Goal: Transaction & Acquisition: Purchase product/service

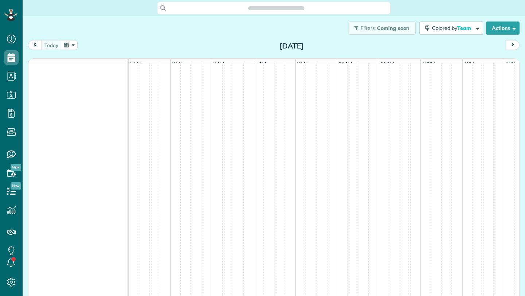
scroll to position [0, 42]
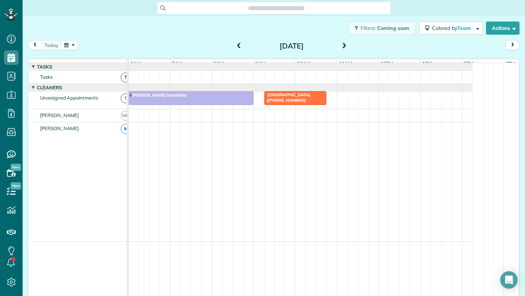
click at [237, 45] on span at bounding box center [239, 46] width 8 height 7
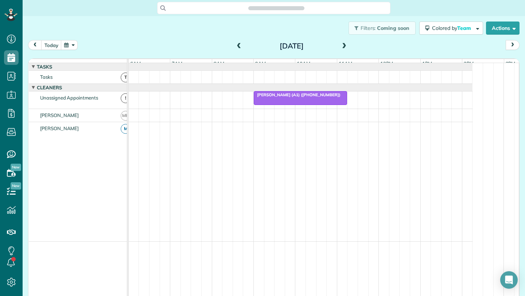
click at [237, 45] on span at bounding box center [239, 46] width 8 height 7
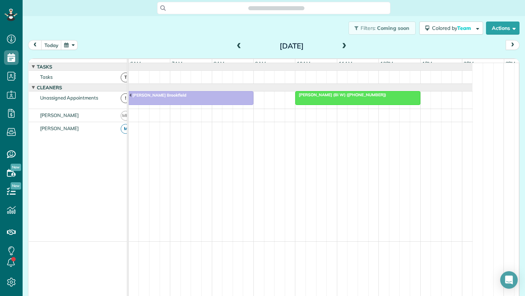
click at [80, 43] on div "today Wednesday Aug 20, 2025" at bounding box center [274, 46] width 492 height 13
click at [71, 44] on button "button" at bounding box center [69, 45] width 17 height 10
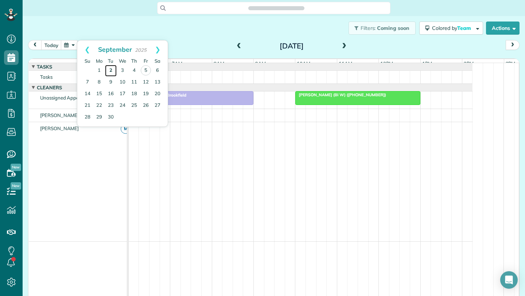
click at [111, 68] on link "2" at bounding box center [111, 71] width 12 height 12
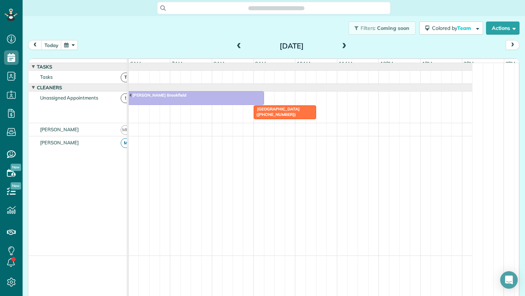
click at [342, 44] on span at bounding box center [344, 46] width 8 height 7
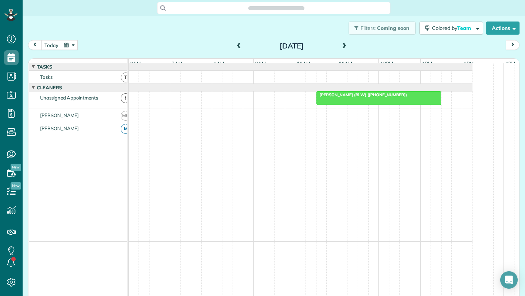
click at [338, 97] on span "Kiyoshi Yamaki (Bi W) (+17082780265)" at bounding box center [362, 94] width 92 height 5
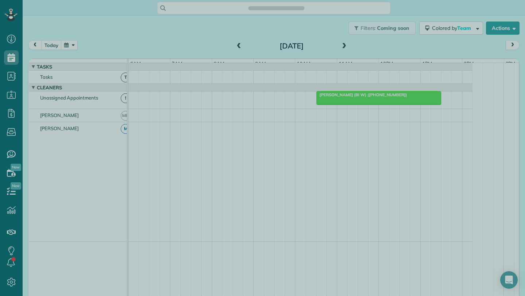
click at [245, 49] on div at bounding box center [262, 148] width 525 height 296
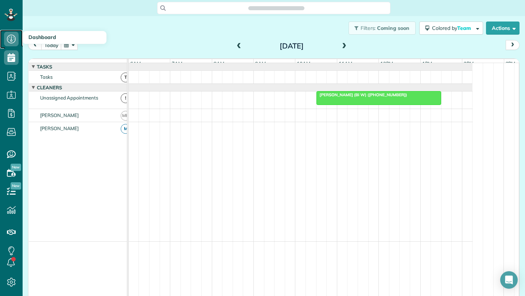
click at [12, 35] on icon at bounding box center [11, 39] width 15 height 15
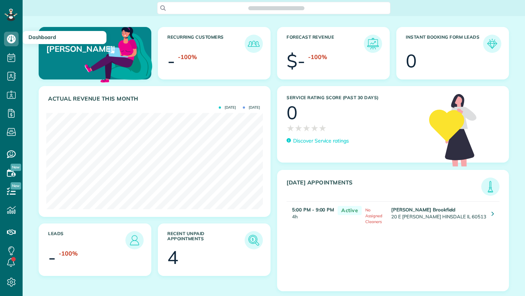
scroll to position [96, 217]
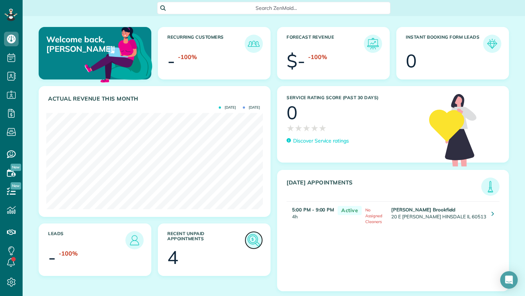
click at [253, 240] on img at bounding box center [254, 240] width 17 height 17
click at [257, 236] on img at bounding box center [254, 240] width 17 height 17
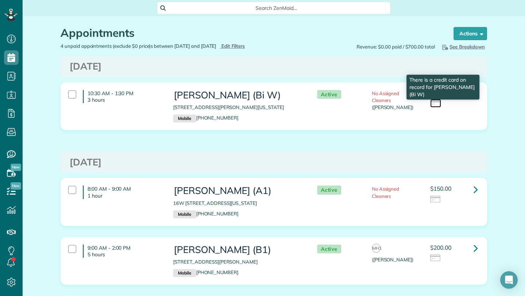
click at [430, 104] on img at bounding box center [435, 104] width 11 height 8
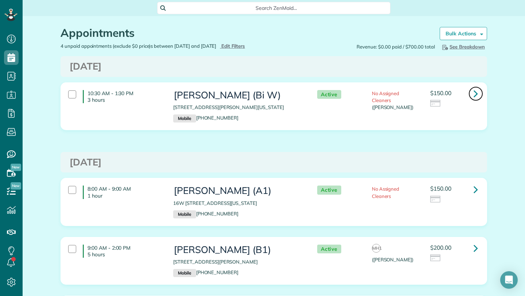
click at [469, 91] on link at bounding box center [476, 93] width 15 height 15
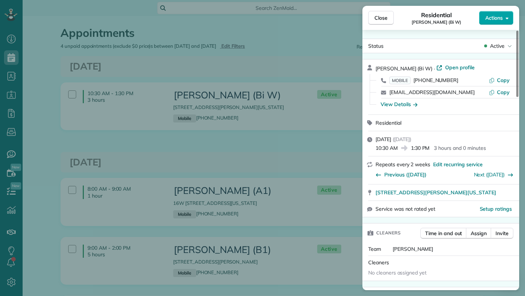
click at [504, 21] on button "Actions" at bounding box center [496, 18] width 34 height 14
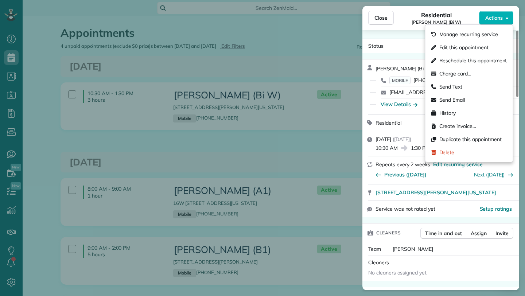
click at [262, 61] on div "Close Residential Kiyoshi Yamaki (Bi W) Actions Status Active Kiyoshi Yamaki (B…" at bounding box center [262, 148] width 525 height 296
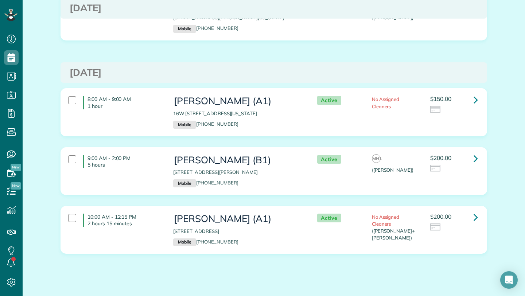
scroll to position [100, 0]
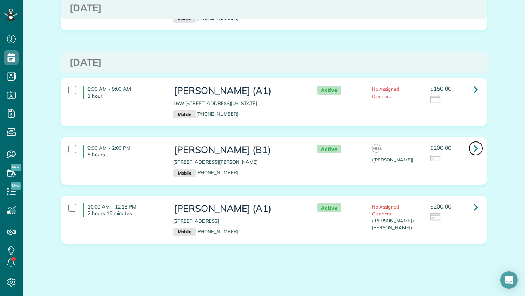
click at [474, 148] on icon at bounding box center [476, 148] width 4 height 13
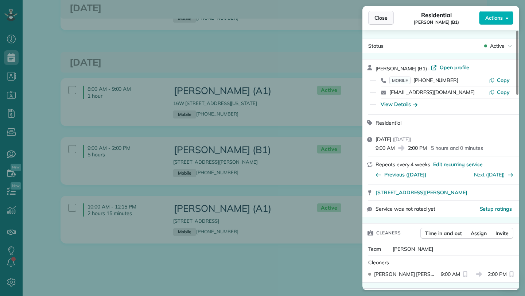
click at [382, 15] on span "Close" at bounding box center [381, 17] width 13 height 7
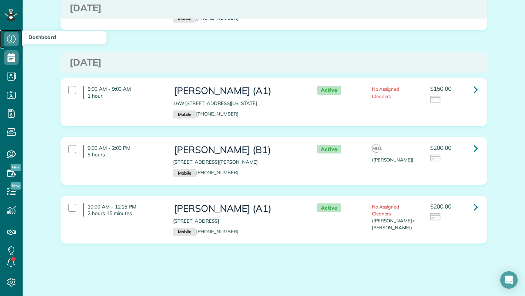
click at [15, 41] on use at bounding box center [11, 39] width 9 height 9
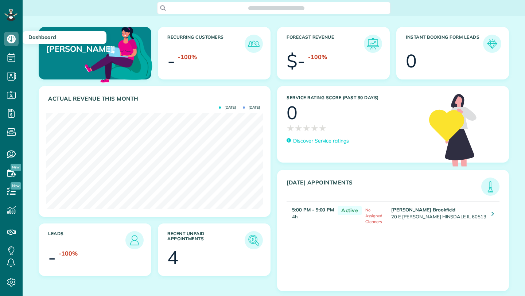
scroll to position [3, 3]
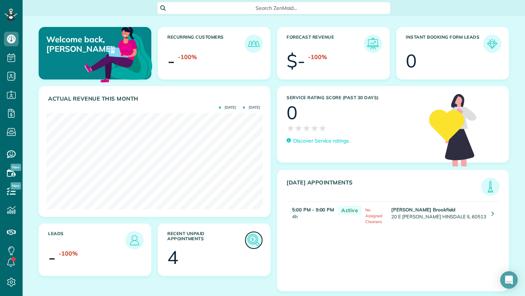
click at [256, 239] on img at bounding box center [254, 240] width 17 height 17
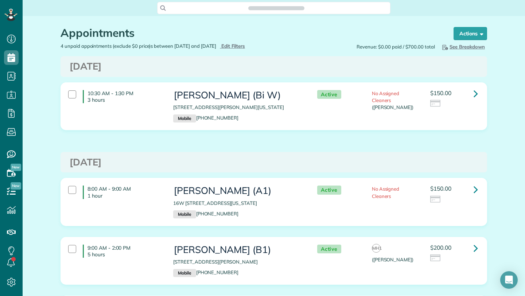
scroll to position [3, 3]
click at [474, 94] on icon at bounding box center [476, 93] width 4 height 13
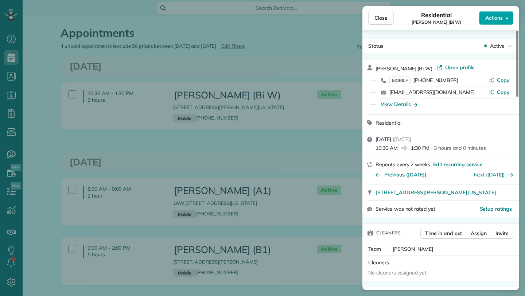
click at [505, 18] on button "Actions" at bounding box center [496, 18] width 34 height 14
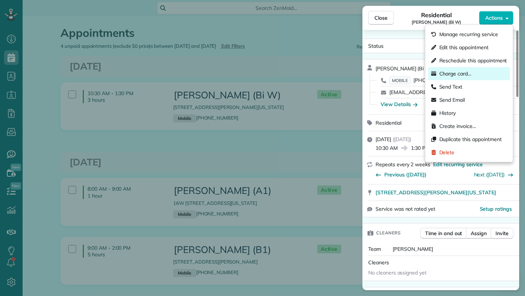
click at [468, 74] on span "Charge card…" at bounding box center [456, 73] width 32 height 7
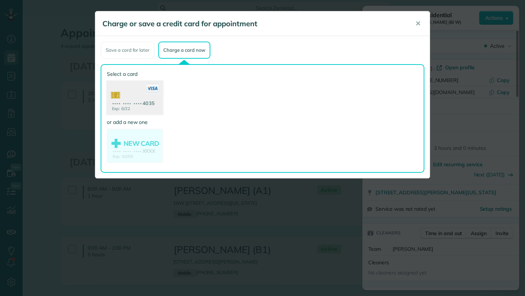
click at [137, 107] on use at bounding box center [135, 98] width 56 height 35
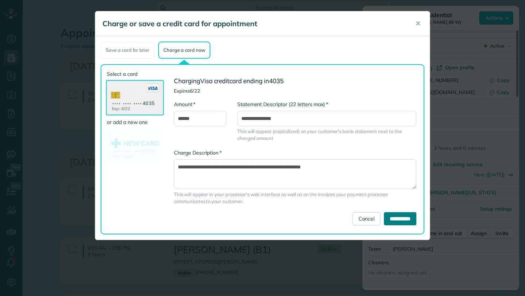
click at [391, 217] on input "**********" at bounding box center [400, 218] width 32 height 13
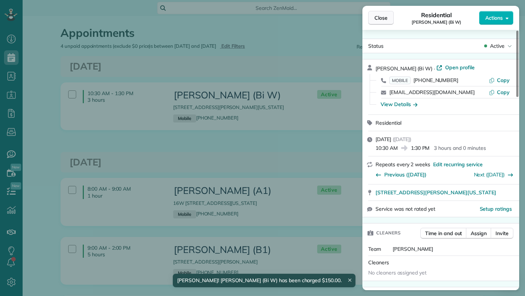
click at [379, 17] on span "Close" at bounding box center [381, 17] width 13 height 7
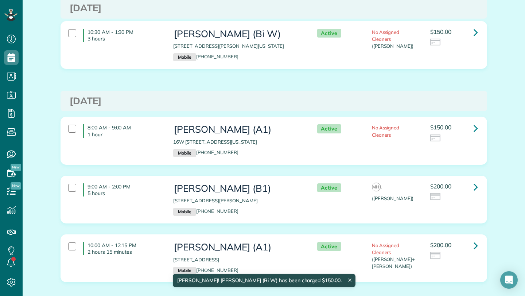
scroll to position [63, 0]
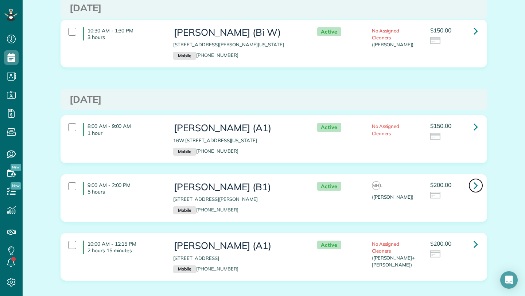
click at [474, 184] on icon at bounding box center [476, 185] width 4 height 13
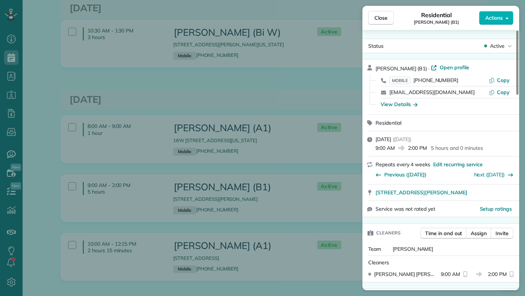
scroll to position [1, 0]
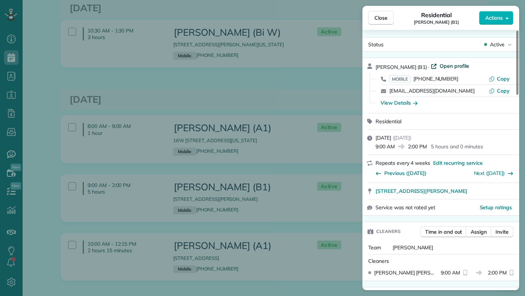
click at [452, 66] on span "Open profile" at bounding box center [455, 65] width 30 height 7
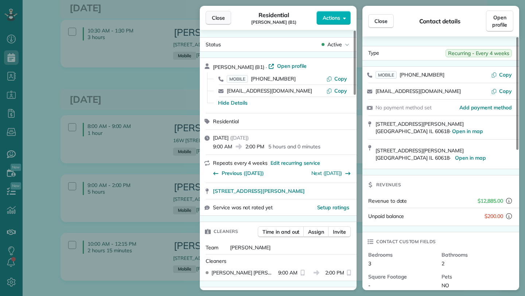
click at [216, 24] on button "Close" at bounding box center [219, 18] width 26 height 14
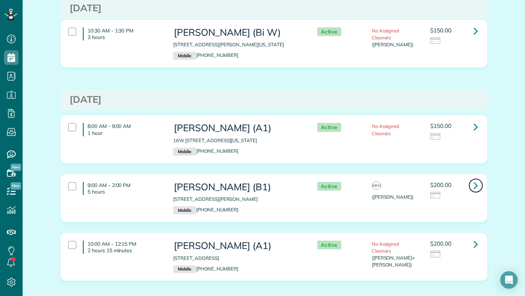
click at [474, 186] on icon at bounding box center [476, 185] width 4 height 13
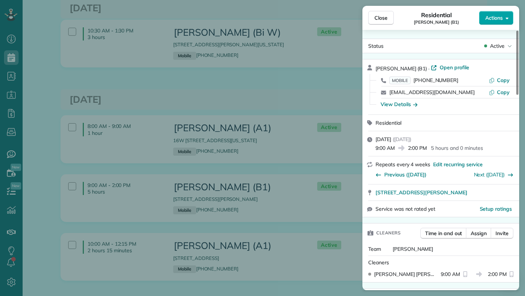
click at [503, 18] on button "Actions" at bounding box center [496, 18] width 34 height 14
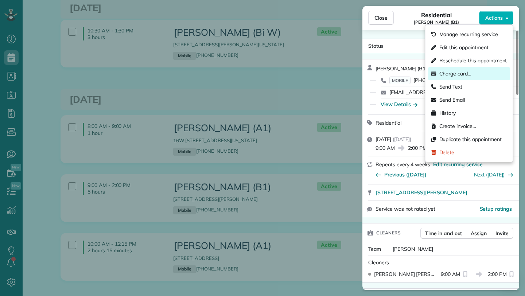
click at [465, 77] on span "Charge card…" at bounding box center [456, 73] width 32 height 7
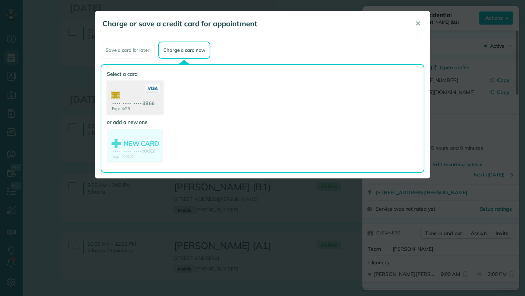
click at [136, 99] on use at bounding box center [135, 98] width 56 height 35
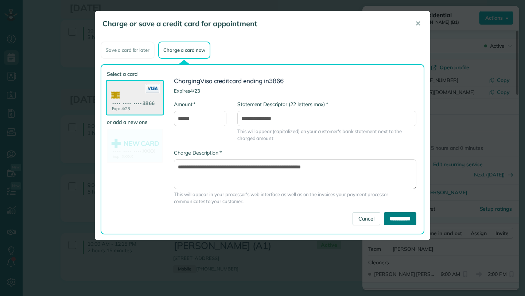
click at [401, 217] on input "**********" at bounding box center [400, 218] width 32 height 13
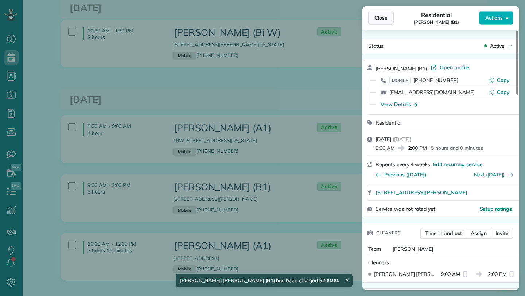
click at [386, 19] on span "Close" at bounding box center [381, 17] width 13 height 7
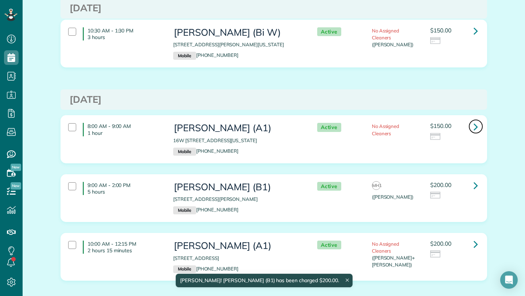
click at [471, 124] on link at bounding box center [476, 126] width 15 height 15
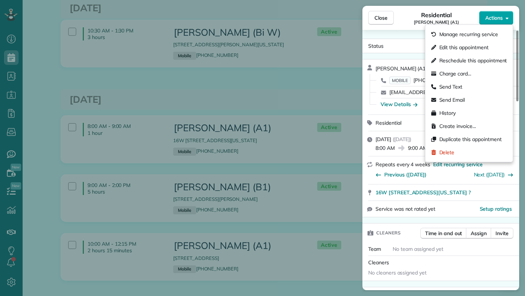
click at [513, 18] on button "Actions" at bounding box center [496, 18] width 34 height 14
click at [460, 73] on span "Charge card…" at bounding box center [456, 73] width 32 height 7
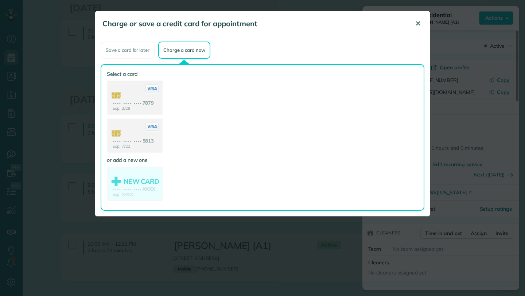
click at [420, 26] on span "✕" at bounding box center [417, 23] width 5 height 8
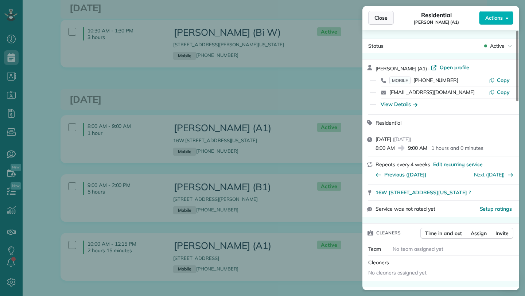
click at [377, 20] on span "Close" at bounding box center [381, 17] width 13 height 7
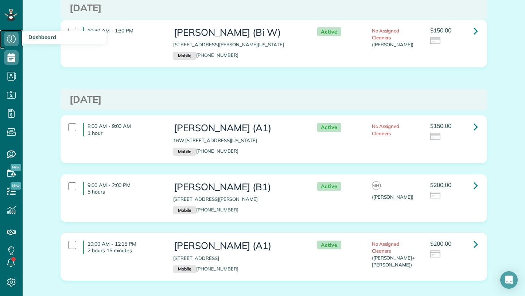
click at [7, 36] on icon at bounding box center [11, 39] width 15 height 15
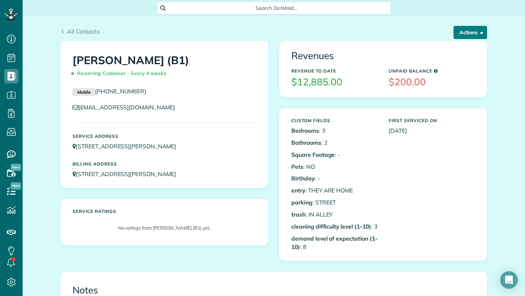
click at [478, 31] on span "button" at bounding box center [480, 32] width 5 height 5
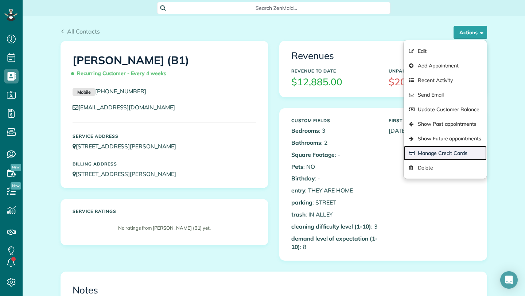
click at [443, 155] on link "Manage Credit Cards" at bounding box center [445, 153] width 83 height 15
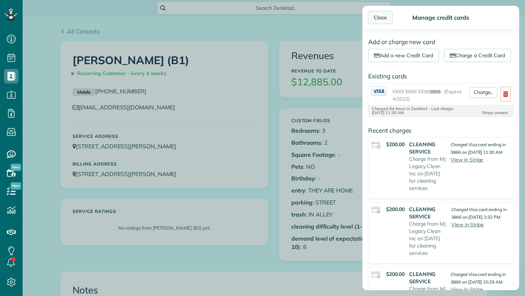
click at [377, 18] on div "Close" at bounding box center [380, 17] width 25 height 13
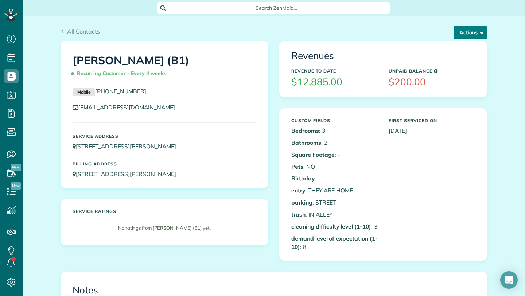
click at [478, 32] on span "button" at bounding box center [480, 32] width 5 height 5
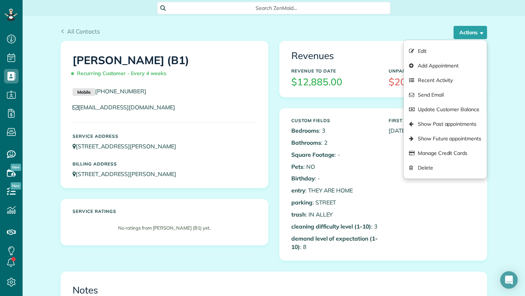
click at [306, 227] on b "cleaning difficulty level (1-10)" at bounding box center [331, 226] width 80 height 7
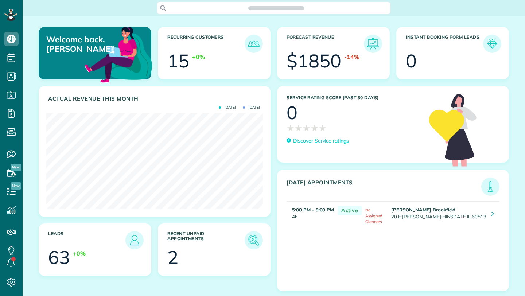
scroll to position [96, 217]
click at [252, 244] on img at bounding box center [254, 240] width 17 height 17
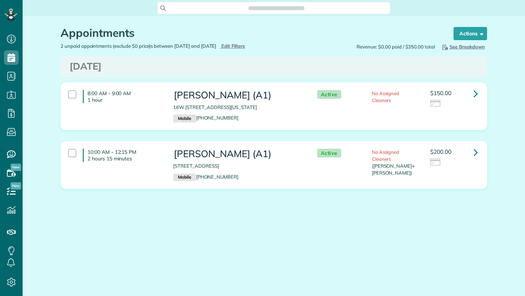
scroll to position [3, 3]
click at [484, 31] on button "Actions" at bounding box center [471, 33] width 34 height 13
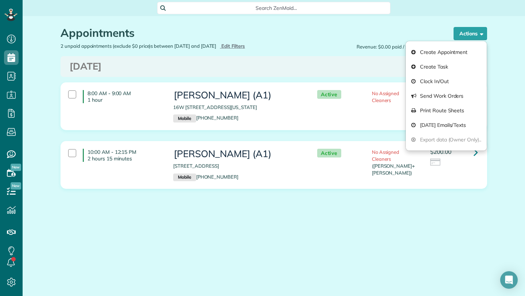
click at [340, 72] on div "Thursday Sep 04, 2025" at bounding box center [274, 66] width 427 height 21
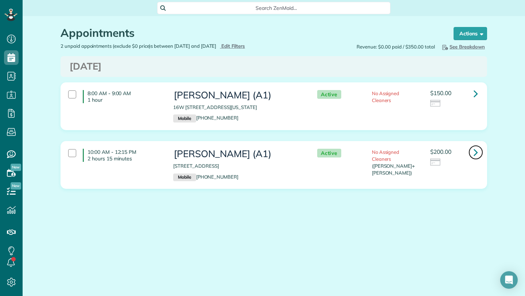
click at [477, 153] on icon at bounding box center [476, 152] width 4 height 13
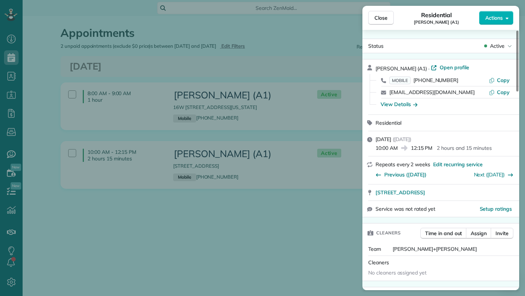
click at [250, 89] on div "Close Residential Beth George (A1) Actions Status Active Beth George (A1) · Ope…" at bounding box center [262, 148] width 525 height 296
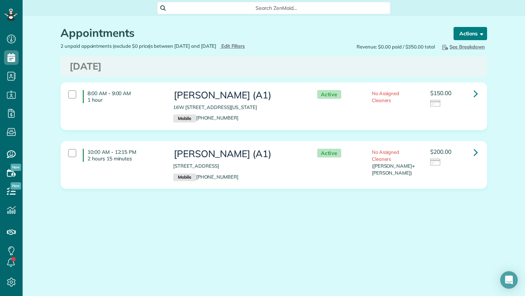
click at [473, 34] on button "Actions" at bounding box center [471, 33] width 34 height 13
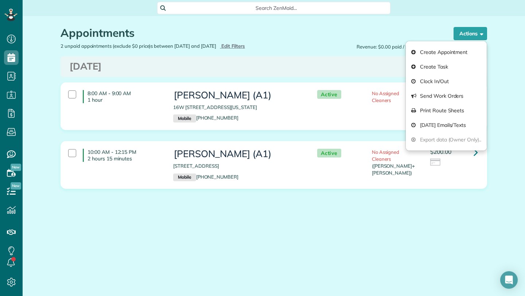
click at [277, 133] on div "8:00 AM - 9:00 AM 1 hour Beth George (A1) 16W 680 57th St. Unit 2 Clarendon Hil…" at bounding box center [274, 111] width 438 height 59
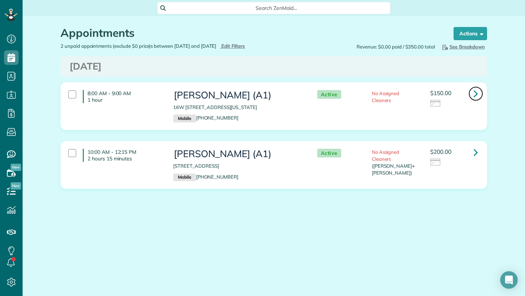
click at [476, 93] on icon at bounding box center [476, 93] width 4 height 13
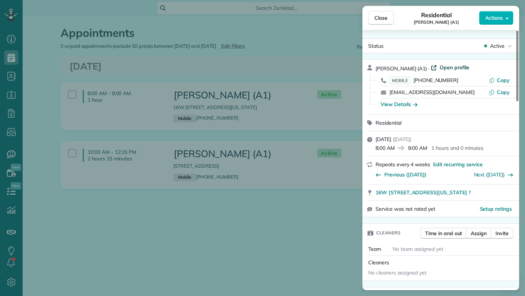
click at [452, 65] on span "Open profile" at bounding box center [455, 67] width 30 height 7
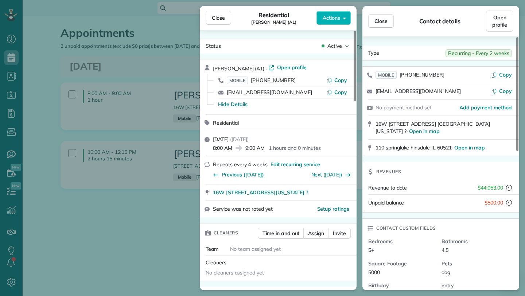
drag, startPoint x: 217, startPoint y: 19, endPoint x: 267, endPoint y: 16, distance: 49.7
click at [217, 18] on span "Close" at bounding box center [218, 17] width 13 height 7
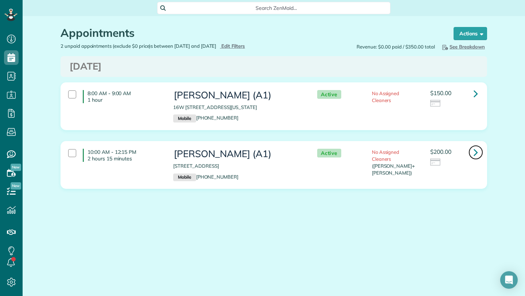
click at [476, 153] on icon at bounding box center [476, 152] width 4 height 13
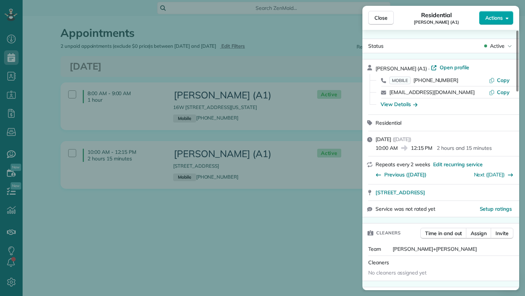
click at [508, 21] on button "Actions" at bounding box center [496, 18] width 34 height 14
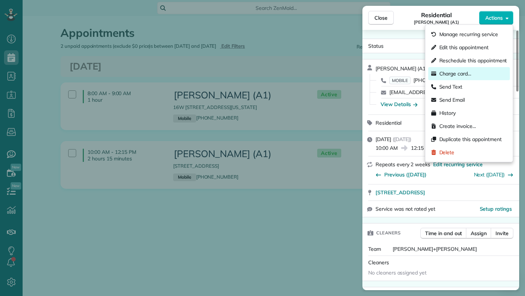
click at [471, 74] on span "Charge card…" at bounding box center [456, 73] width 32 height 7
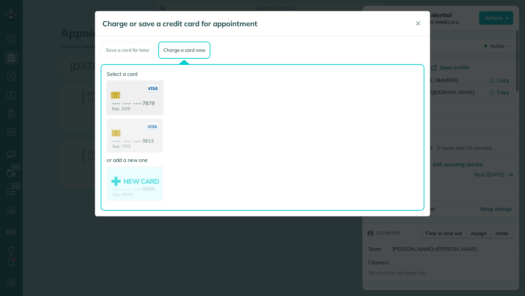
click at [124, 99] on use at bounding box center [135, 98] width 56 height 35
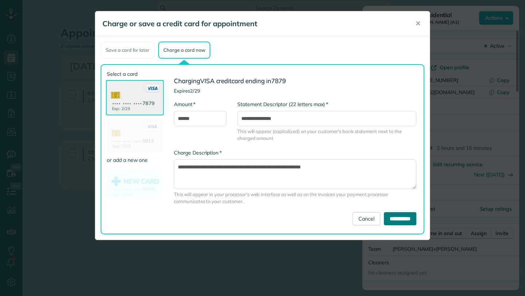
click at [395, 219] on input "**********" at bounding box center [400, 218] width 32 height 13
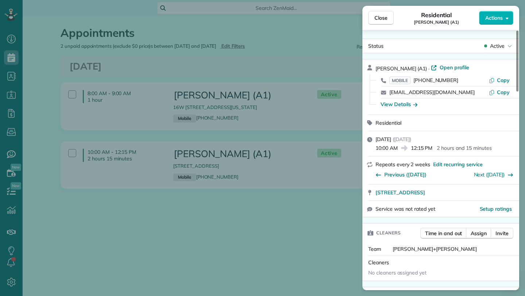
click at [373, 10] on div "Close Residential Beth George (A1) Actions" at bounding box center [441, 18] width 157 height 24
click at [376, 14] on button "Close" at bounding box center [381, 18] width 26 height 14
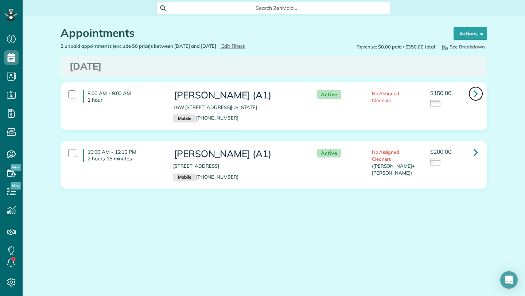
click at [475, 92] on icon at bounding box center [476, 93] width 4 height 13
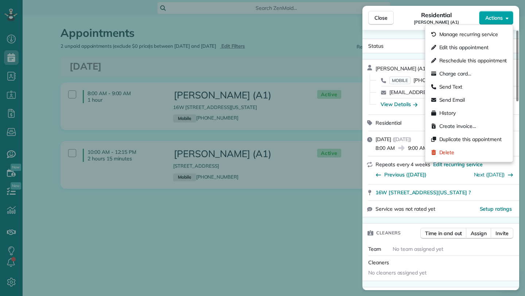
click at [509, 17] on icon "button" at bounding box center [507, 17] width 3 height 5
click at [247, 76] on div "Close Residential Beth George (A1) Actions Status Active Beth George (A1) · Ope…" at bounding box center [262, 148] width 525 height 296
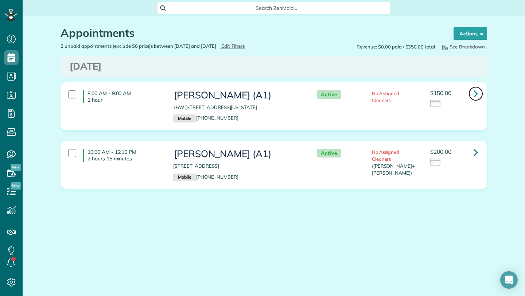
click at [475, 96] on icon at bounding box center [476, 93] width 4 height 13
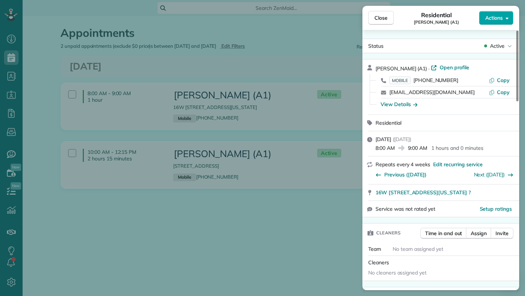
click at [506, 16] on icon "button" at bounding box center [507, 17] width 3 height 5
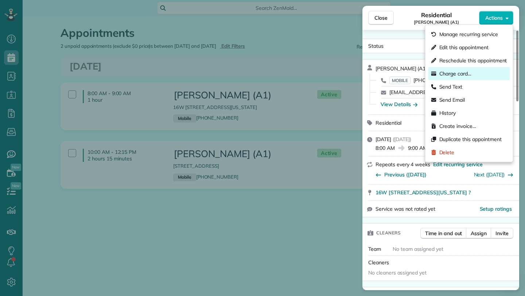
click at [471, 73] on span "Charge card…" at bounding box center [456, 73] width 32 height 7
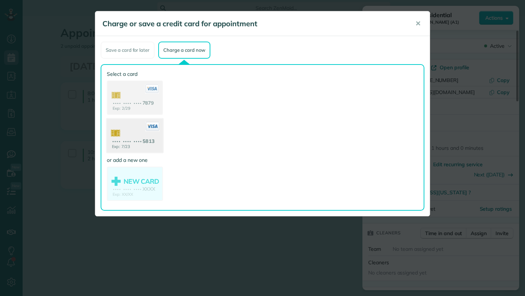
click at [140, 145] on use at bounding box center [135, 136] width 56 height 35
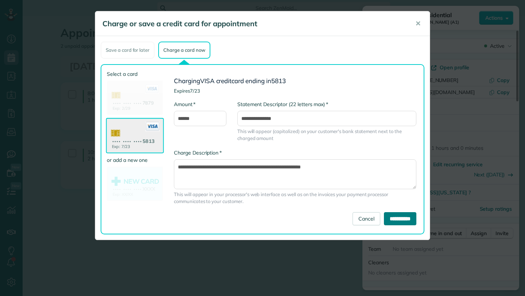
click at [405, 223] on input "**********" at bounding box center [400, 218] width 32 height 13
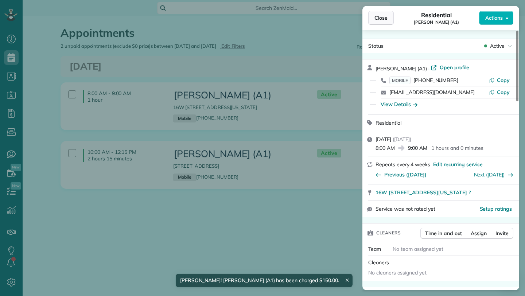
click at [384, 19] on span "Close" at bounding box center [381, 17] width 13 height 7
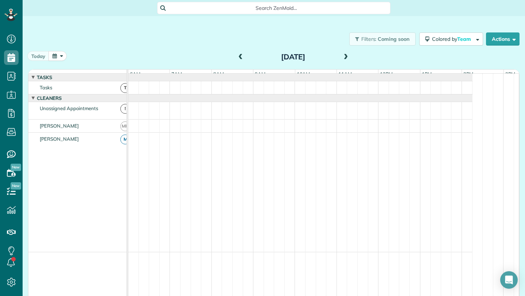
scroll to position [3, 3]
click at [59, 53] on button "button" at bounding box center [58, 56] width 18 height 10
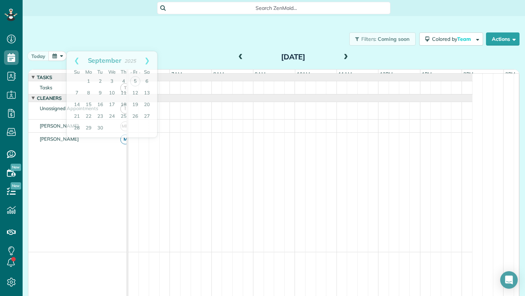
click at [238, 58] on span at bounding box center [241, 57] width 8 height 7
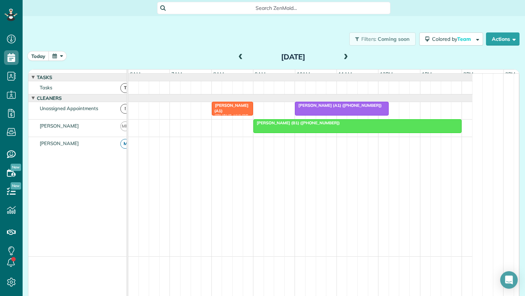
click at [330, 125] on div "[PERSON_NAME] (B1) ([PHONE_NUMBER])" at bounding box center [358, 122] width 204 height 5
click at [316, 108] on span "Beth George (A1) (+16308050017)" at bounding box center [339, 105] width 88 height 5
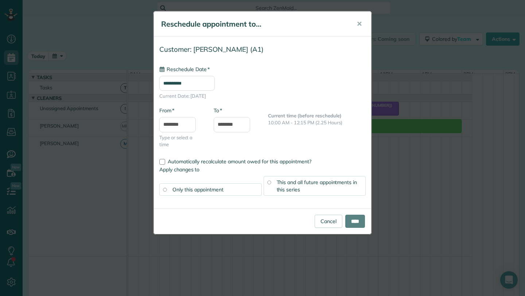
type input "**********"
click at [362, 23] on span "✕" at bounding box center [359, 24] width 5 height 8
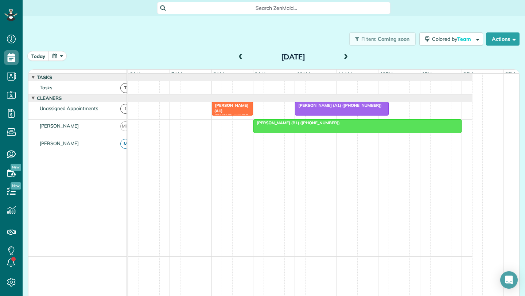
click at [339, 115] on div at bounding box center [341, 108] width 93 height 13
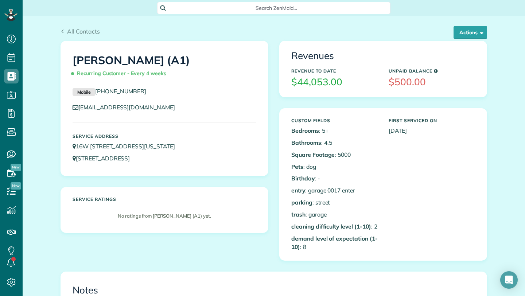
scroll to position [3, 3]
click at [475, 34] on button "Actions" at bounding box center [471, 32] width 34 height 13
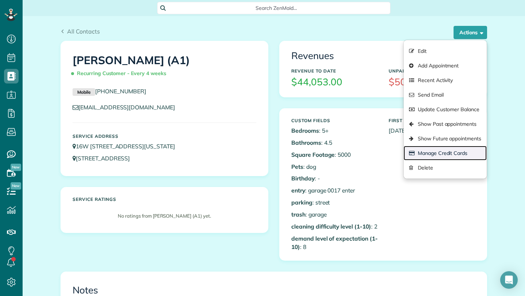
click at [468, 152] on link "Manage Credit Cards" at bounding box center [445, 153] width 83 height 15
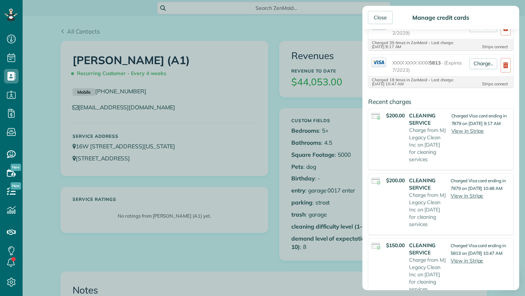
scroll to position [0, 0]
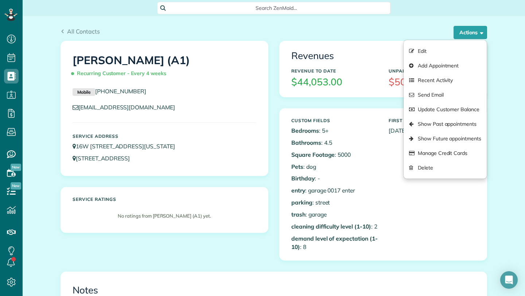
click at [314, 66] on div "Close Manage credit cards Add or charge new card Add a new Credit Card Charge a…" at bounding box center [262, 148] width 525 height 296
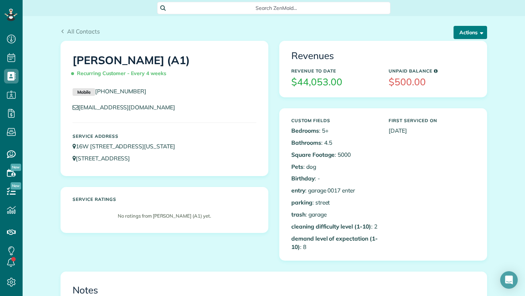
click at [475, 35] on button "Actions" at bounding box center [471, 32] width 34 height 13
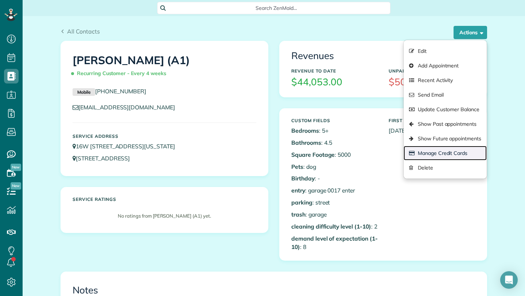
click at [444, 154] on link "Manage Credit Cards" at bounding box center [445, 153] width 83 height 15
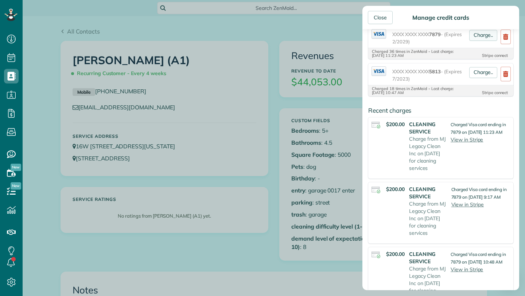
scroll to position [56, 0]
click at [381, 21] on div "Close" at bounding box center [380, 17] width 25 height 13
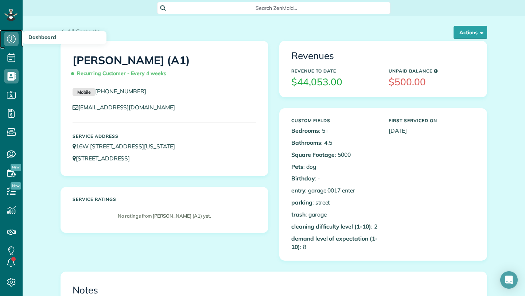
click at [11, 38] on use at bounding box center [11, 39] width 9 height 9
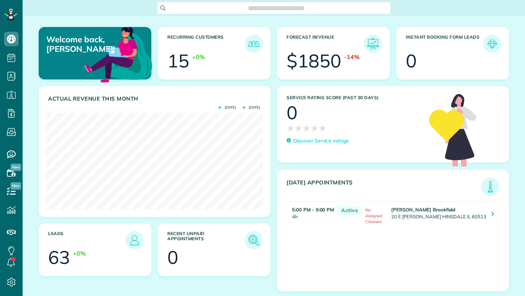
scroll to position [96, 217]
